Goal: Navigation & Orientation: Find specific page/section

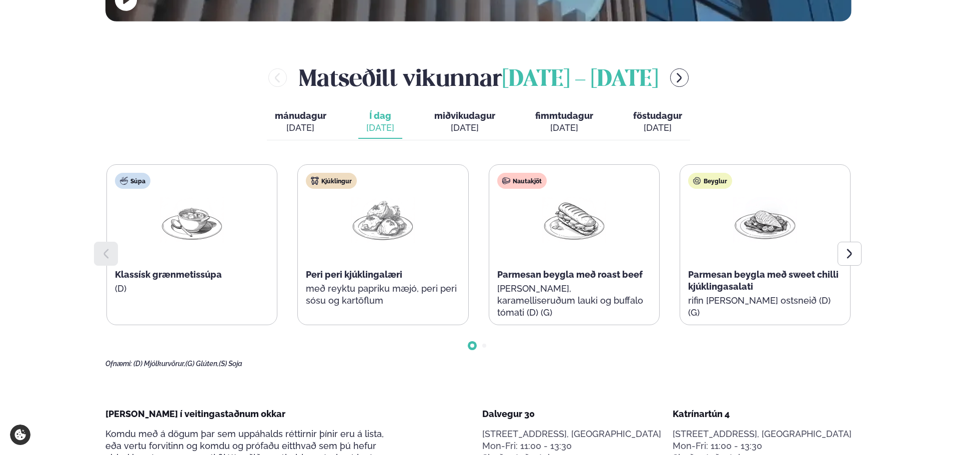
scroll to position [350, 0]
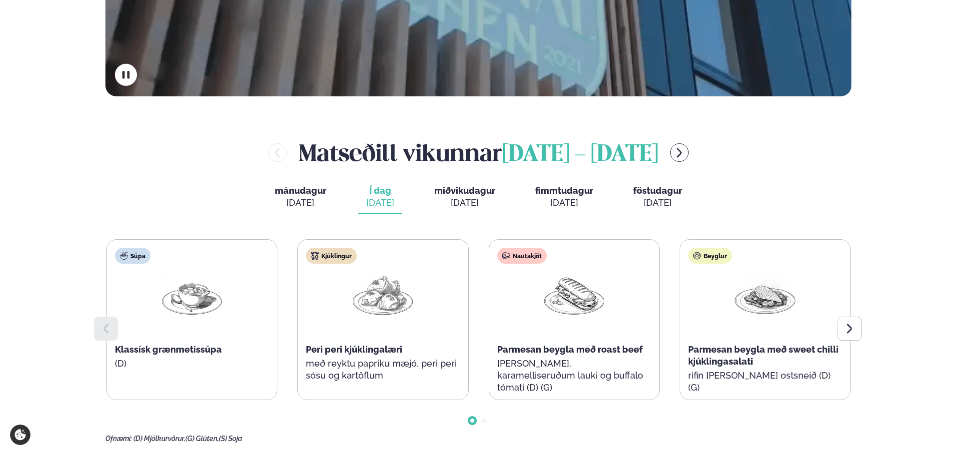
click at [580, 209] on button "fimmtudagur fim. [DATE]" at bounding box center [564, 197] width 74 height 33
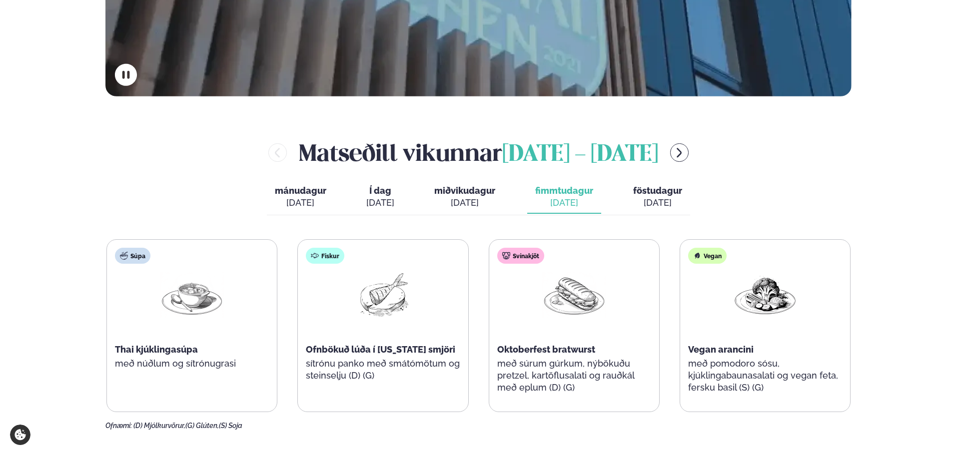
click at [664, 205] on div "[DATE]" at bounding box center [657, 203] width 49 height 12
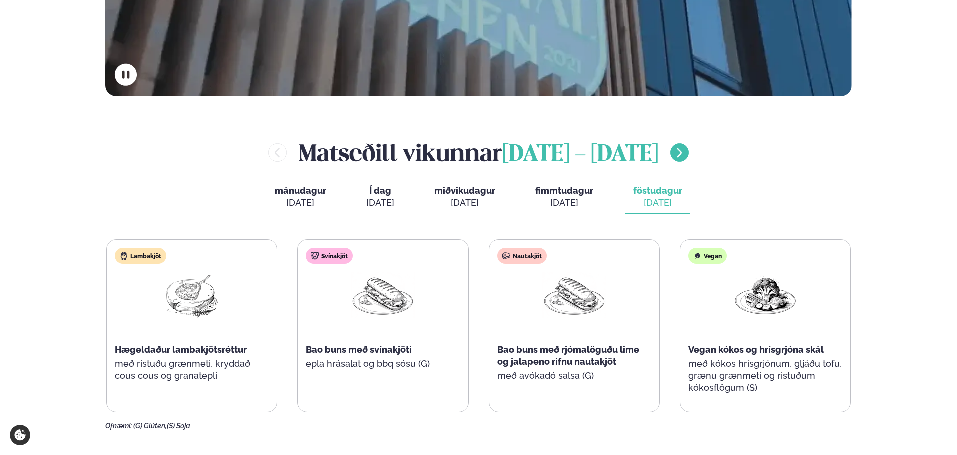
click at [689, 159] on button "menu-btn-right" at bounding box center [679, 152] width 18 height 18
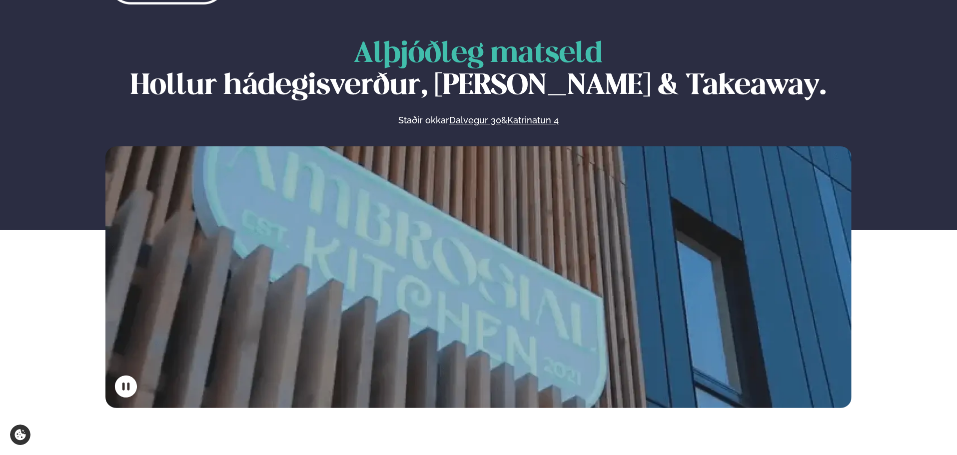
scroll to position [0, 0]
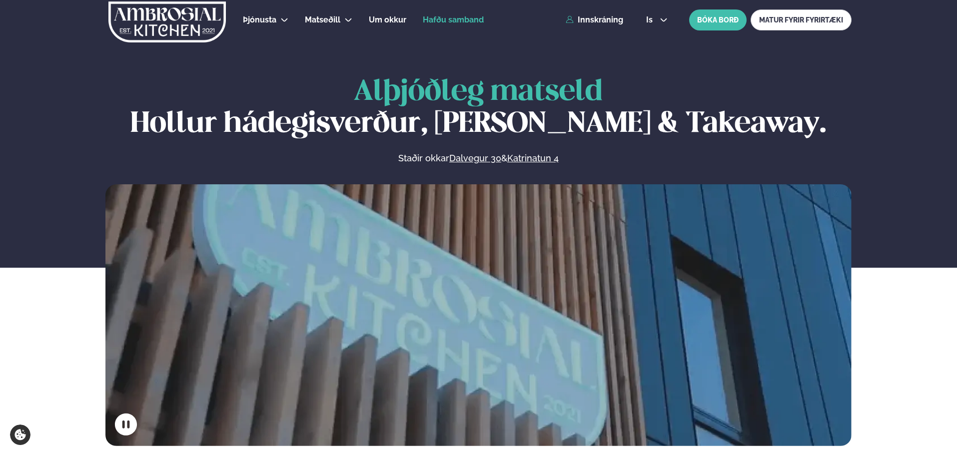
click at [458, 23] on span "Hafðu samband" at bounding box center [453, 19] width 61 height 9
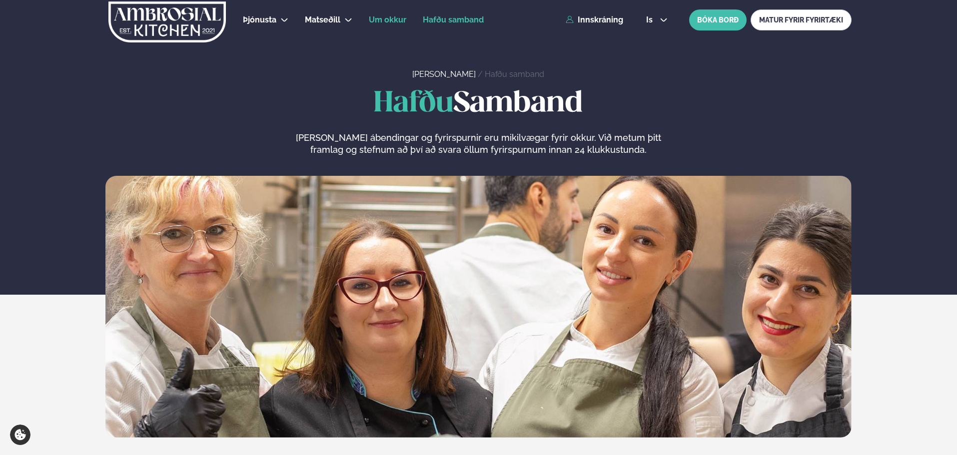
click at [386, 24] on link "Um okkur" at bounding box center [387, 20] width 37 height 12
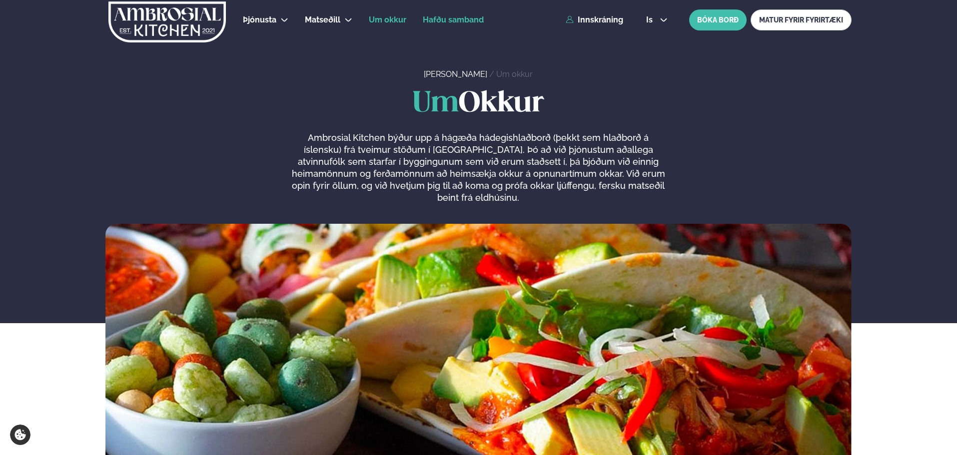
click at [469, 18] on span "Hafðu samband" at bounding box center [453, 19] width 61 height 9
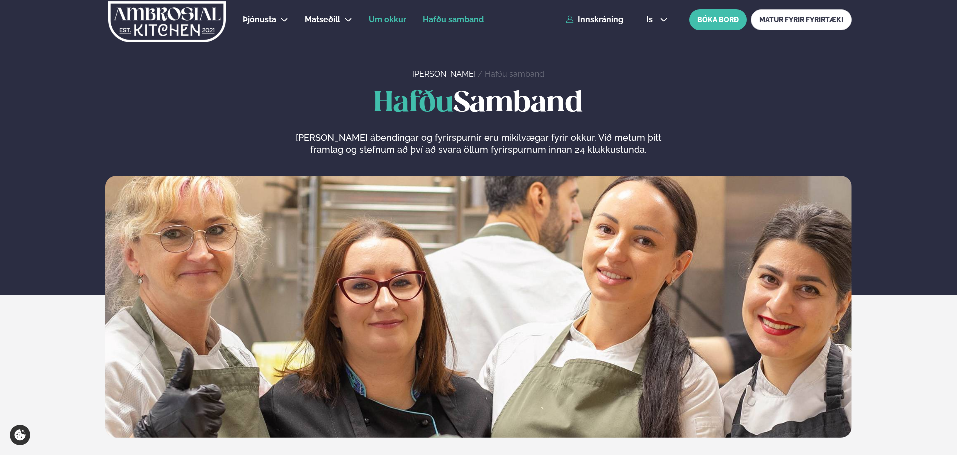
click at [375, 19] on span "Um okkur" at bounding box center [387, 19] width 37 height 9
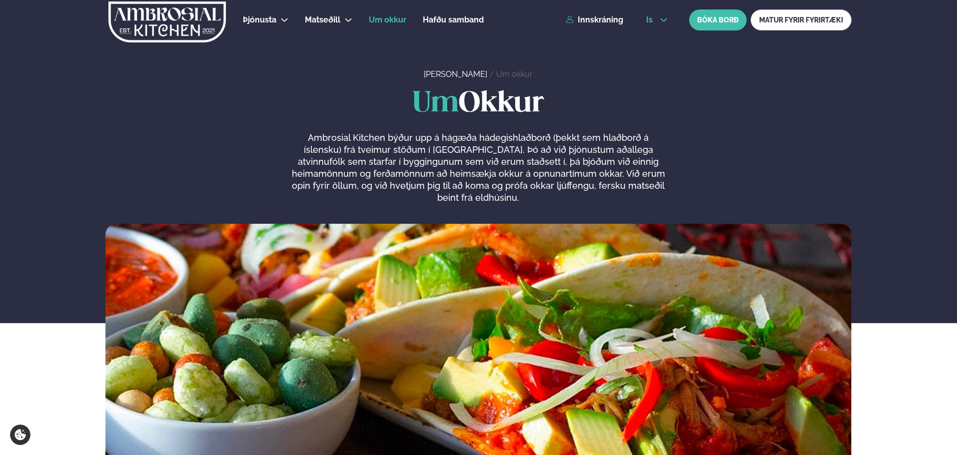
click at [659, 20] on button "is" at bounding box center [656, 20] width 37 height 8
click at [661, 39] on link "en" at bounding box center [656, 38] width 37 height 20
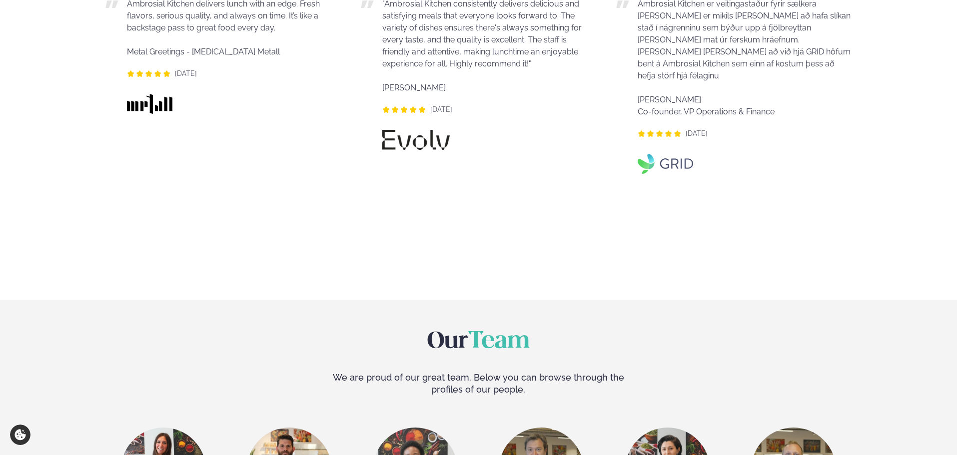
scroll to position [1800, 0]
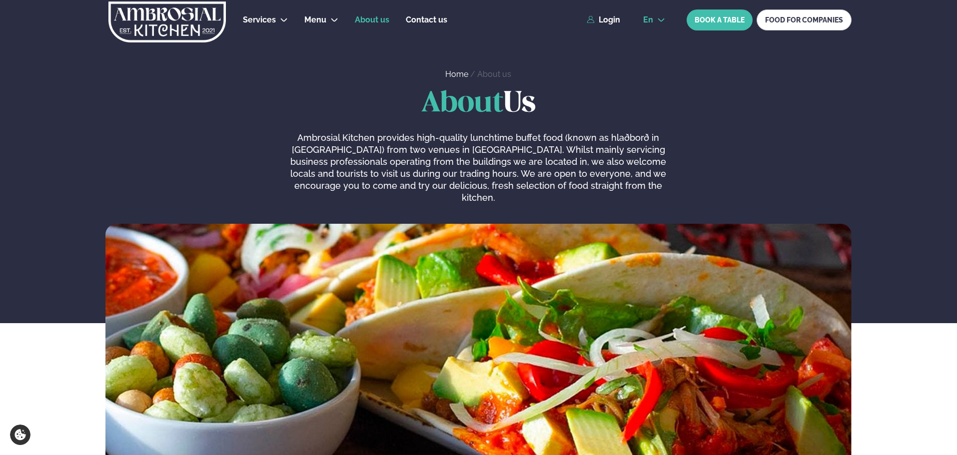
click at [648, 20] on span "en" at bounding box center [648, 20] width 10 height 8
click at [656, 56] on link "is" at bounding box center [654, 58] width 38 height 20
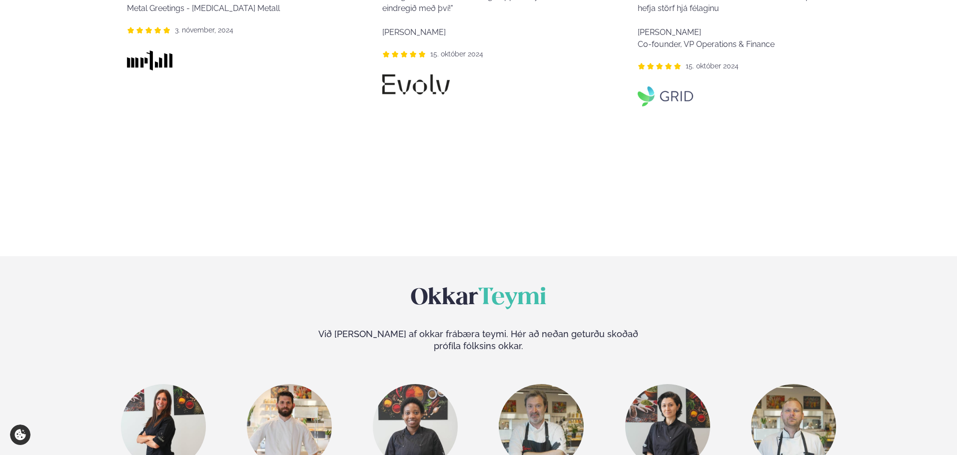
scroll to position [1750, 0]
